Goal: Task Accomplishment & Management: Use online tool/utility

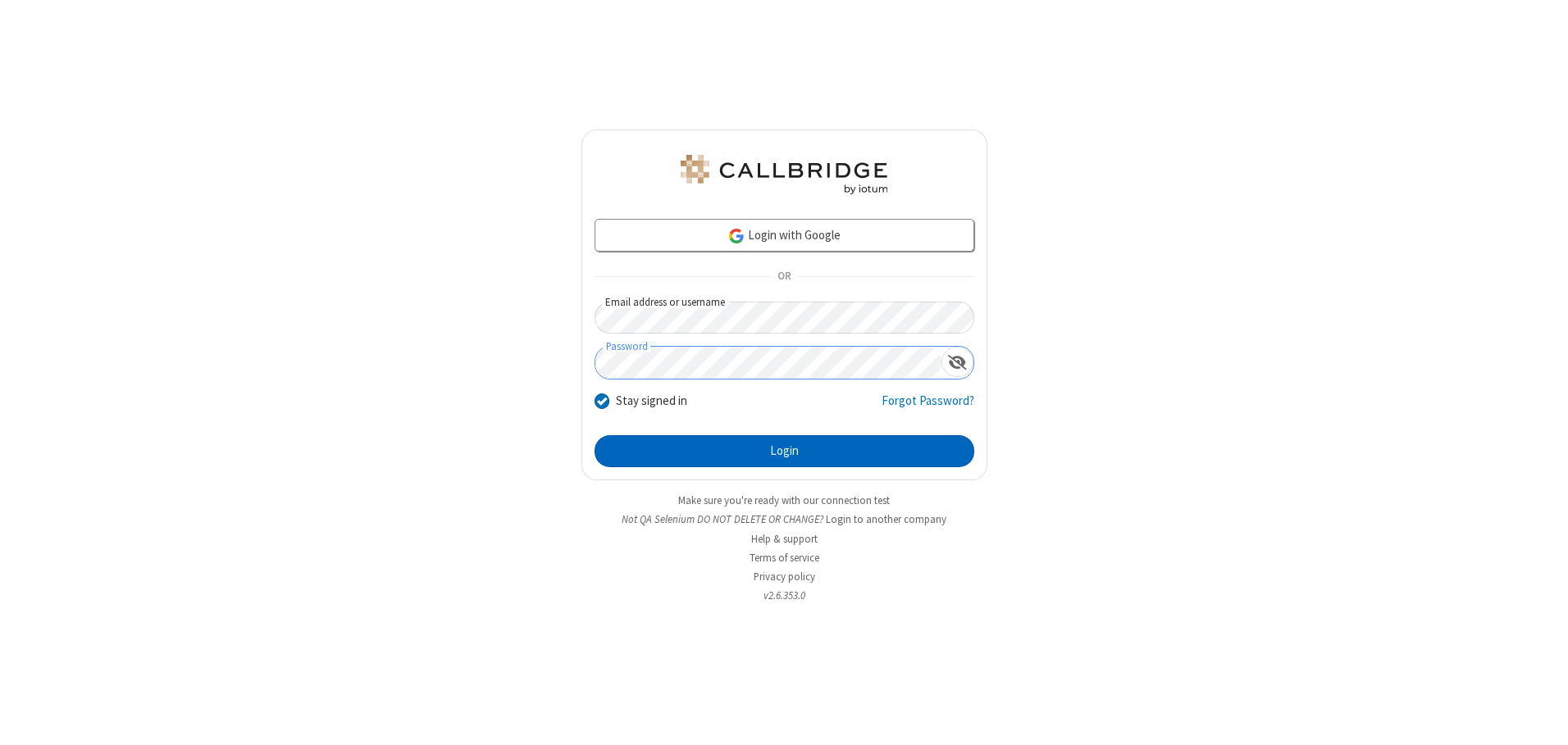
click at [784, 451] on button "Login" at bounding box center [784, 451] width 380 height 33
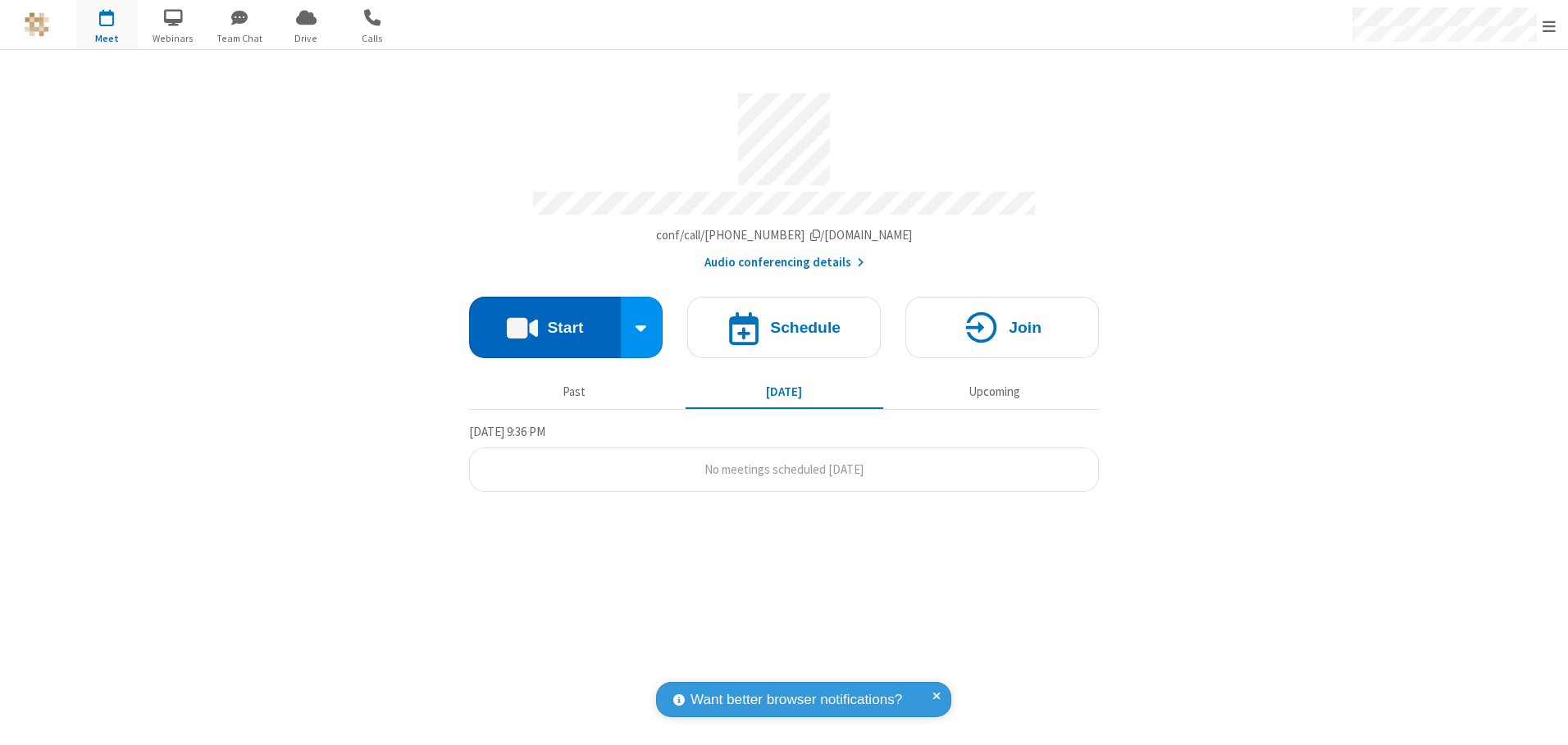
click at [545, 321] on button "Start" at bounding box center [545, 328] width 152 height 62
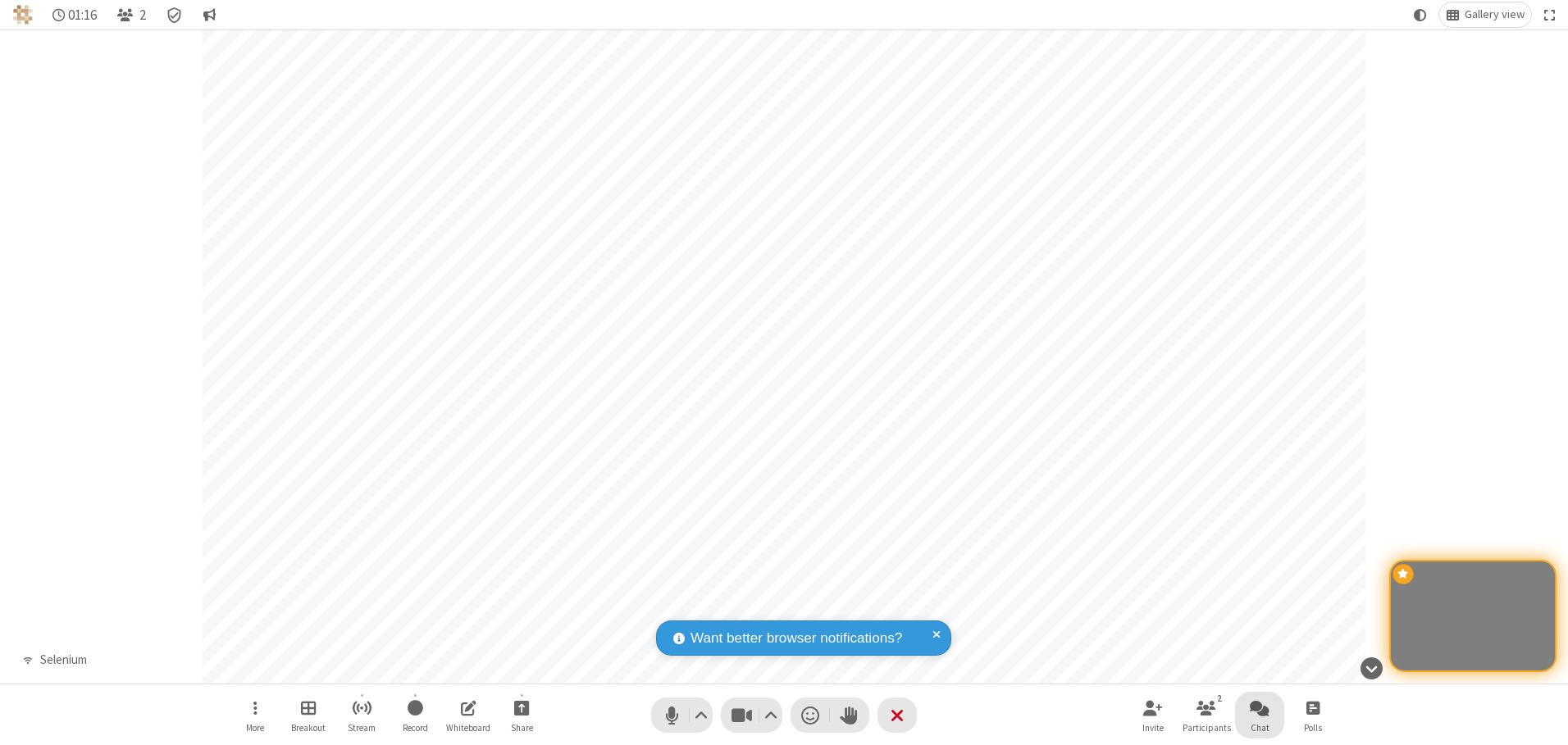
click at [1259, 707] on span "Open chat" at bounding box center [1259, 707] width 20 height 21
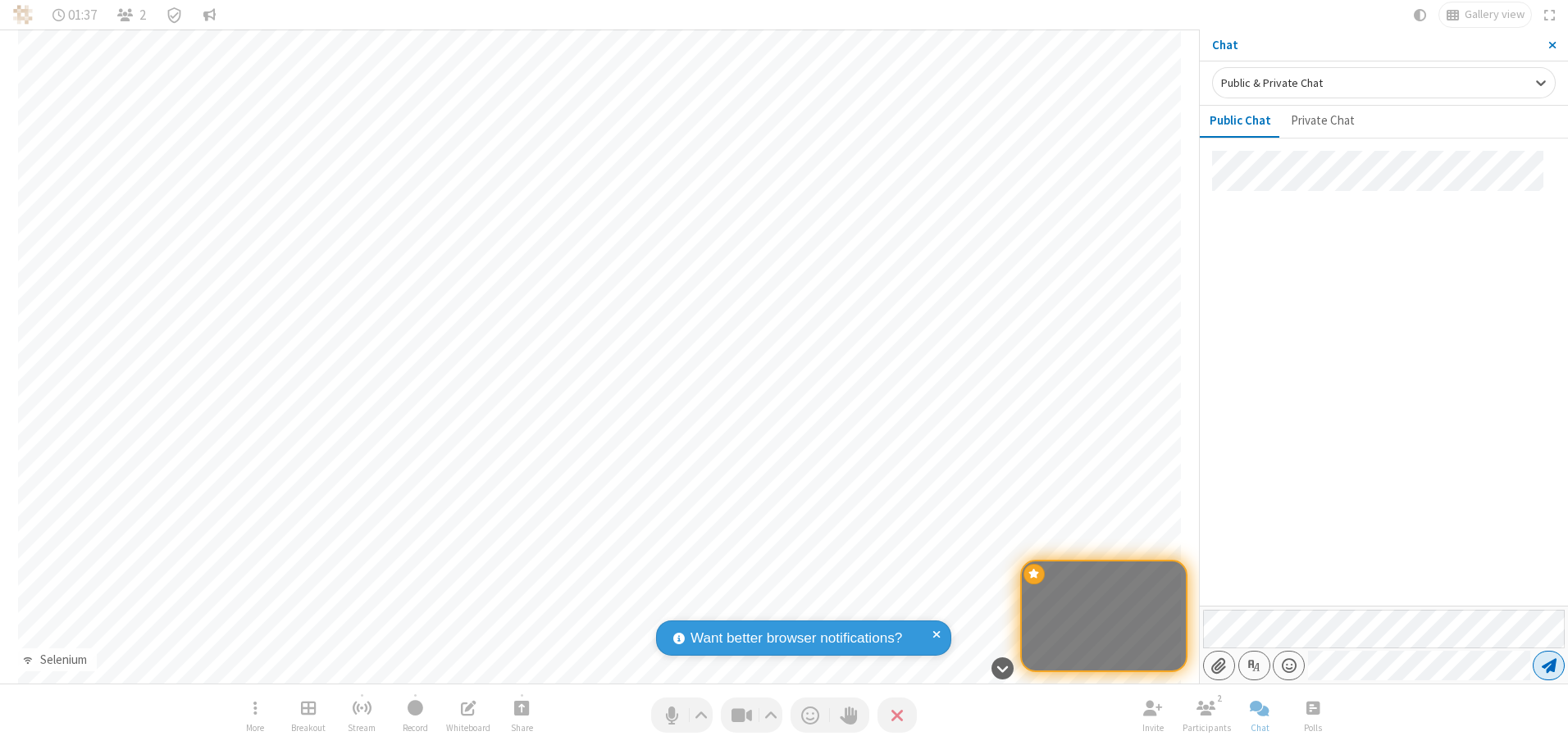
click at [1548, 666] on span "Send message" at bounding box center [1548, 666] width 15 height 17
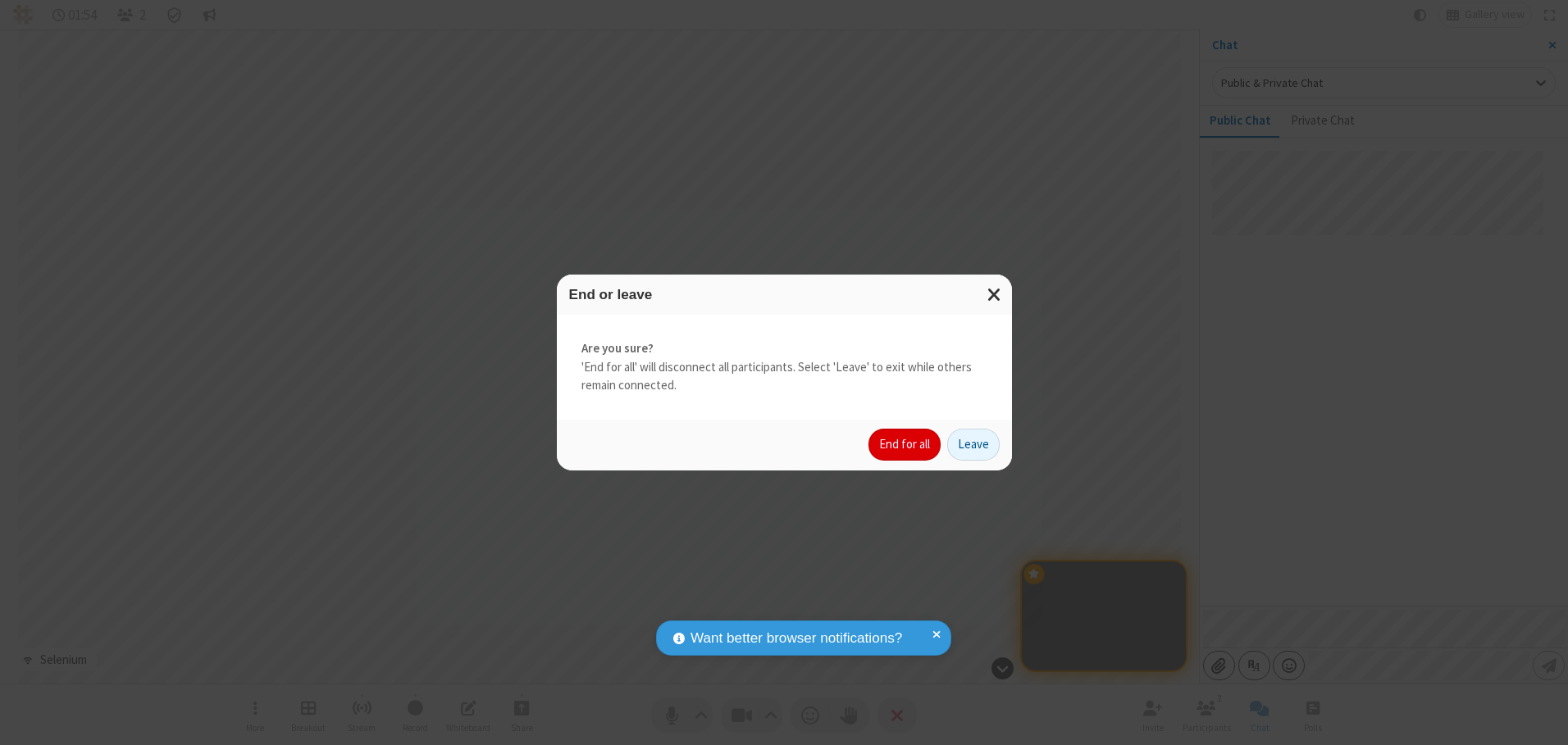
click at [905, 444] on button "End for all" at bounding box center [904, 445] width 73 height 33
